Goal: Find specific page/section: Find specific page/section

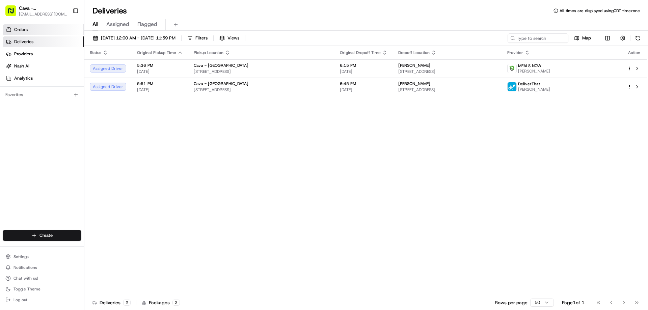
click at [26, 31] on span "Orders" at bounding box center [20, 30] width 13 height 6
